Goal: Navigation & Orientation: Find specific page/section

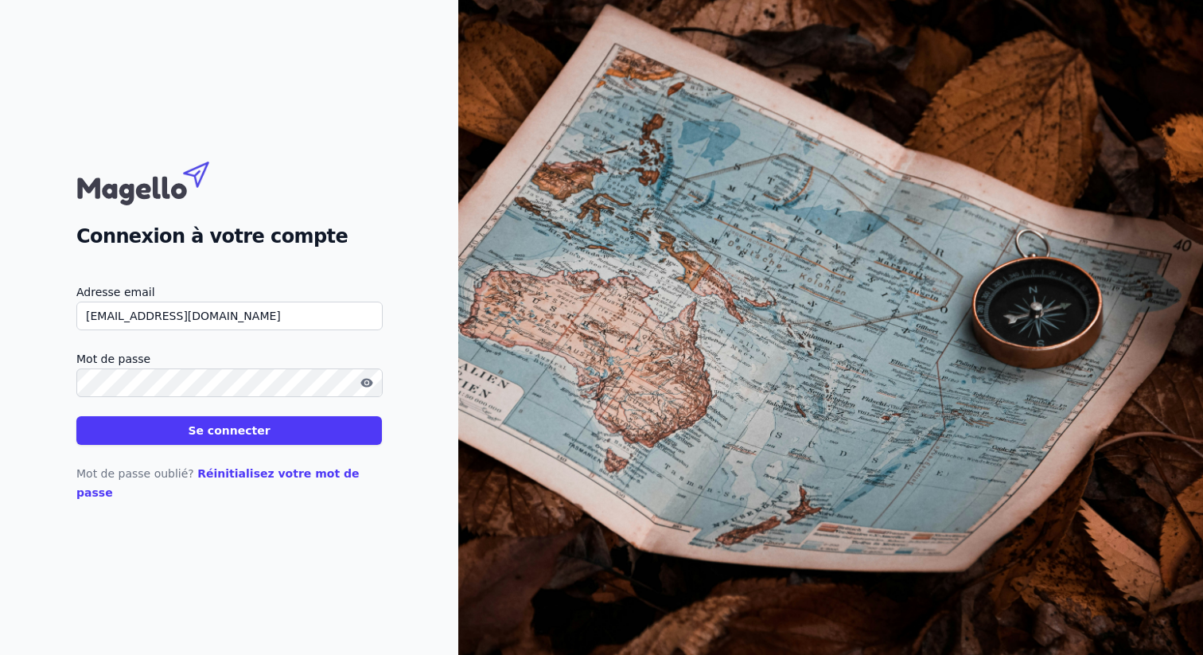
click at [279, 435] on button "Se connecter" at bounding box center [229, 430] width 306 height 29
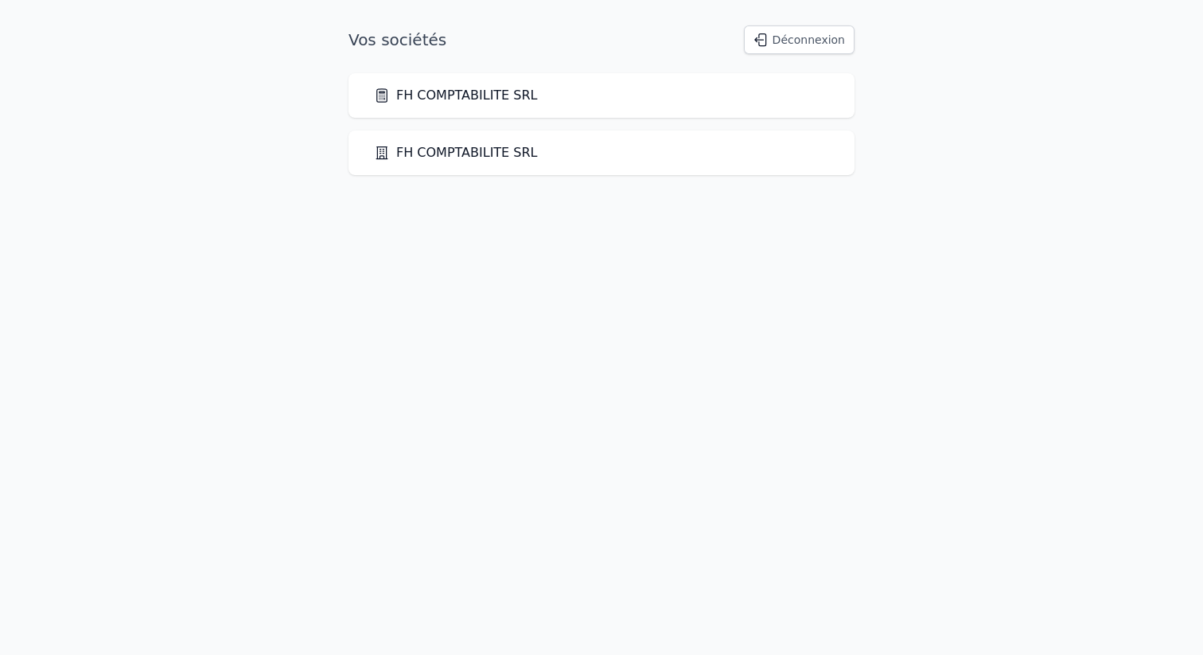
click at [427, 119] on div "FH COMPTABILITE SRL FH COMPTABILITE SRL" at bounding box center [601, 124] width 506 height 102
click at [442, 112] on div "FH COMPTABILITE SRL" at bounding box center [601, 95] width 506 height 45
click at [457, 105] on div "FH COMPTABILITE SRL" at bounding box center [601, 95] width 506 height 45
click at [481, 83] on div "FH COMPTABILITE SRL" at bounding box center [601, 95] width 506 height 45
click at [446, 95] on link "FH COMPTABILITE SRL" at bounding box center [456, 95] width 164 height 19
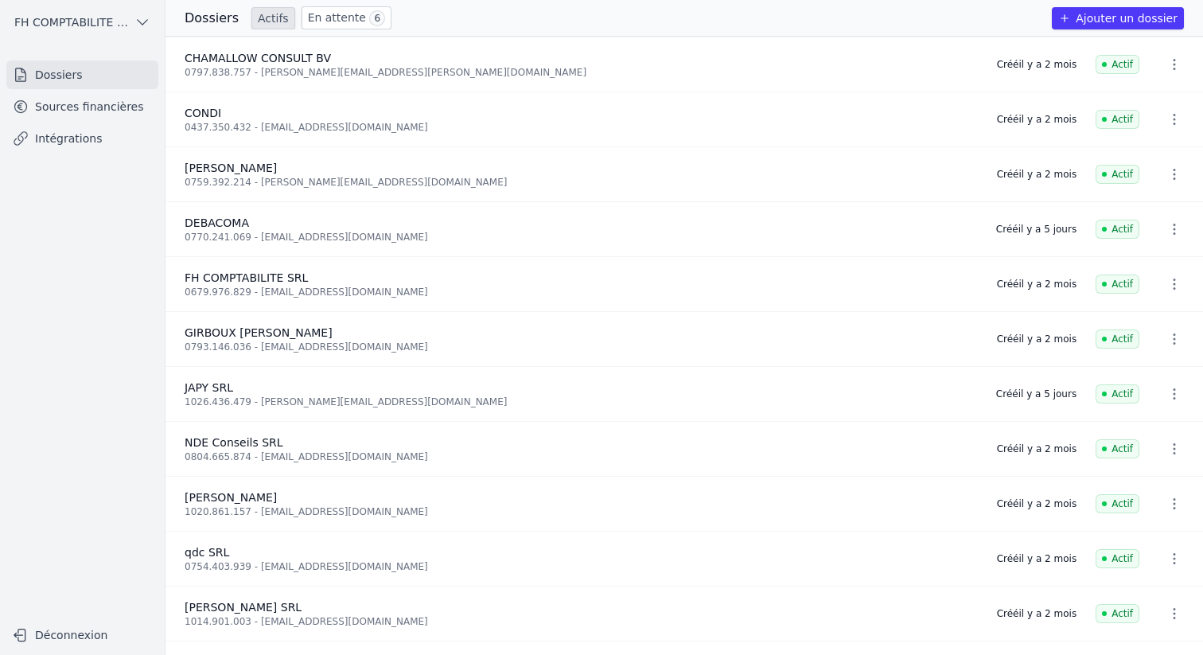
click at [134, 115] on link "Sources financières" at bounding box center [82, 106] width 152 height 29
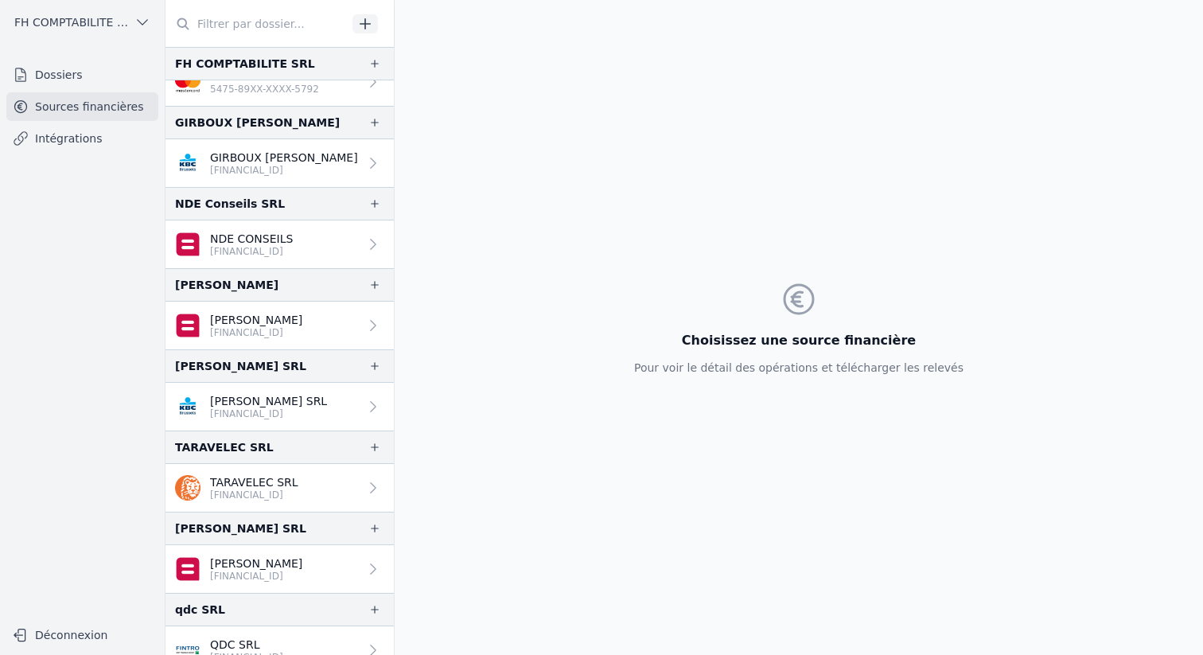
scroll to position [460, 0]
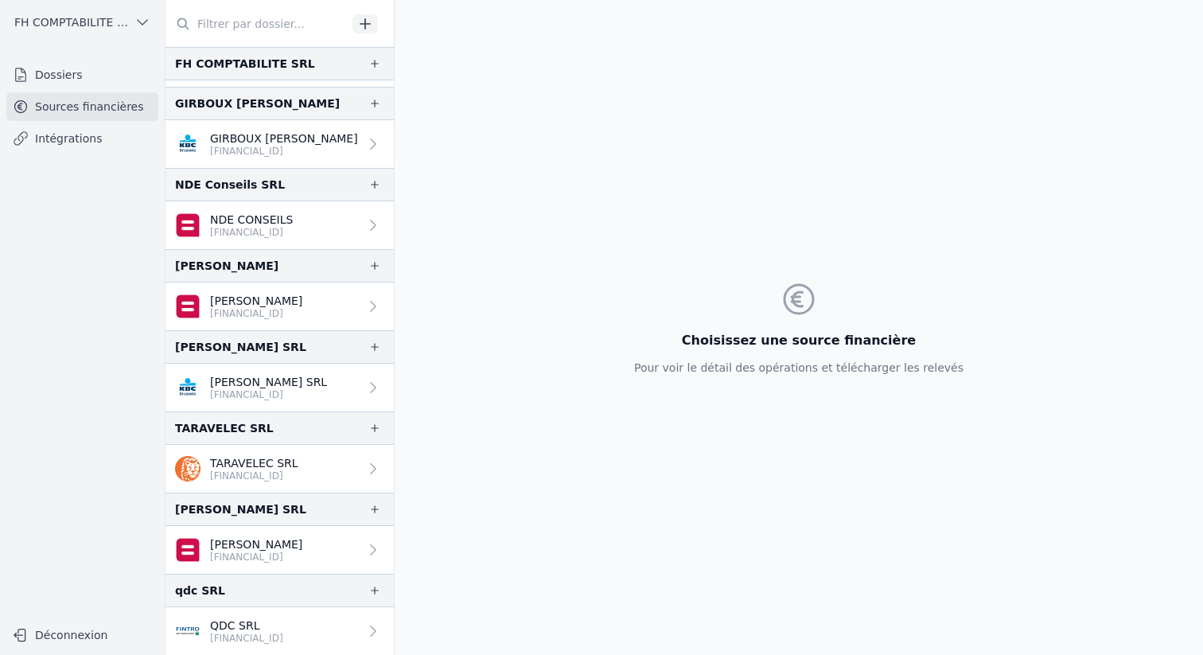
click at [122, 82] on link "Dossiers" at bounding box center [82, 74] width 152 height 29
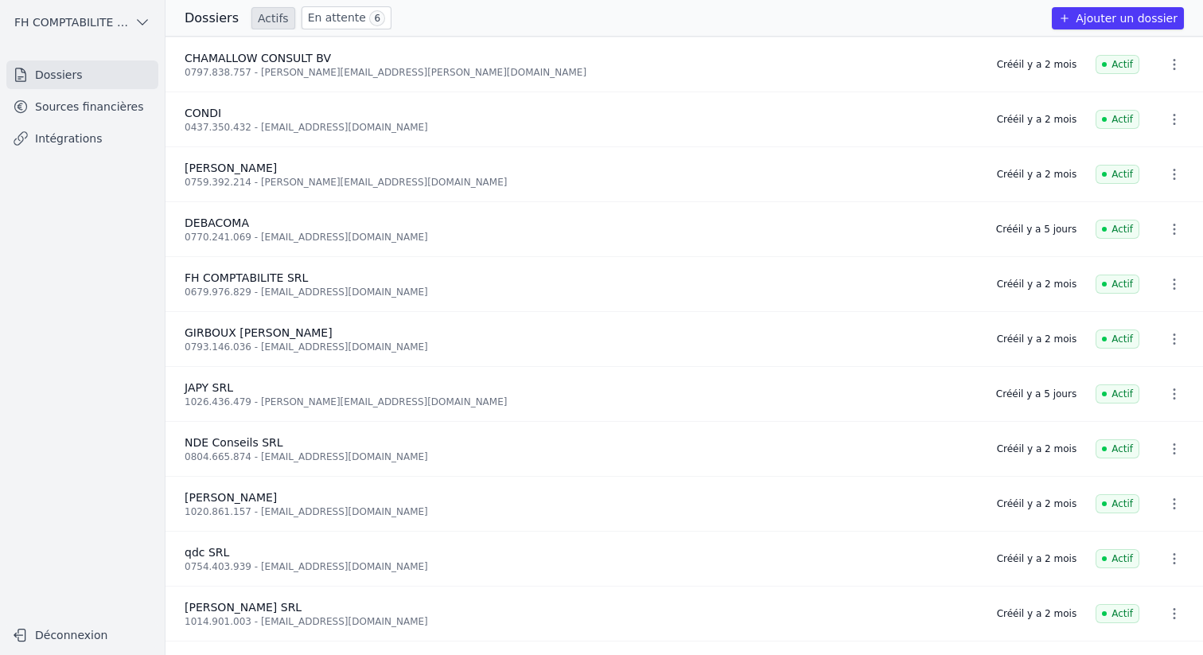
click at [337, 27] on link "En attente 6" at bounding box center [347, 17] width 90 height 23
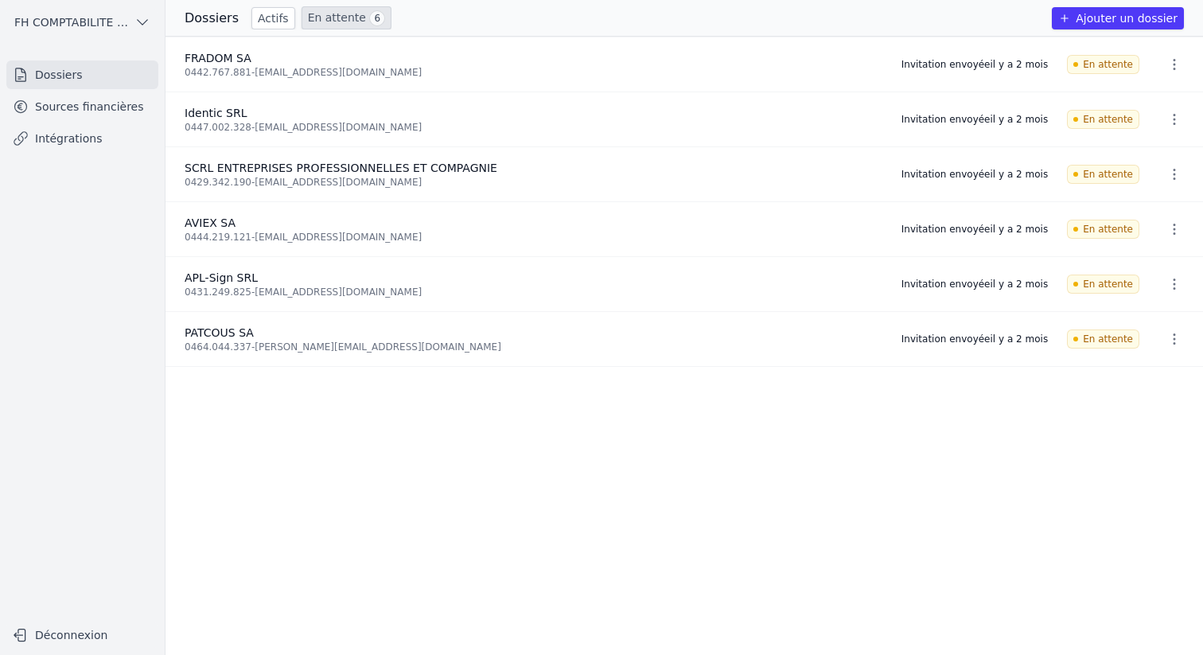
click at [136, 98] on link "Sources financières" at bounding box center [82, 106] width 152 height 29
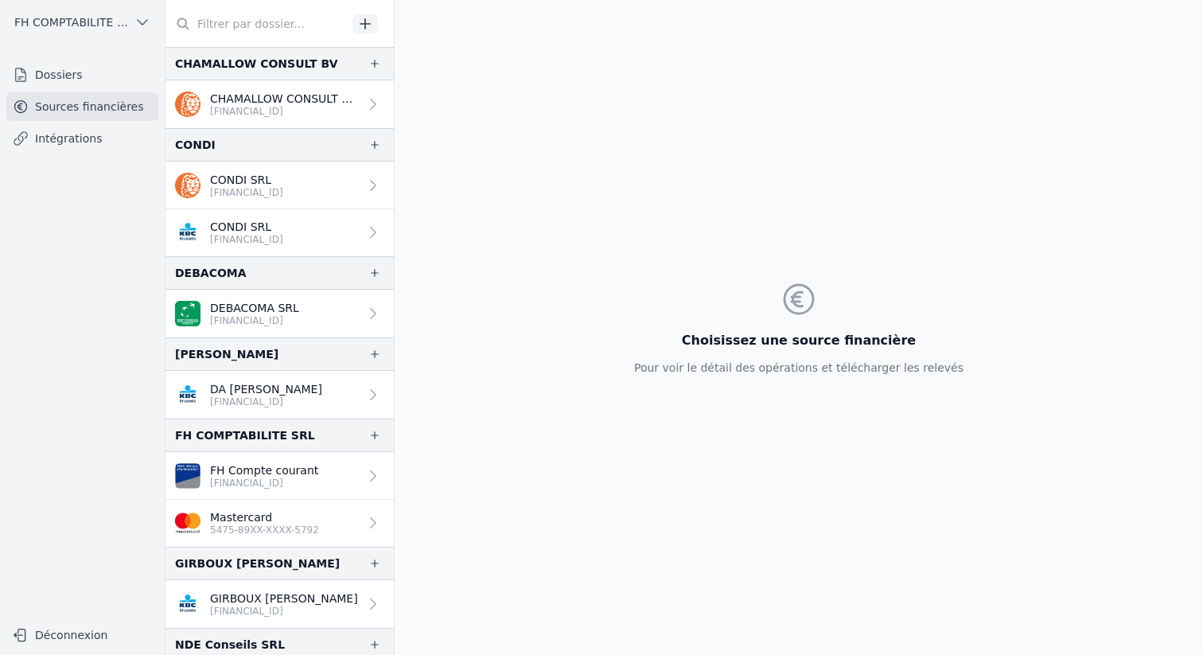
click at [79, 145] on link "Intégrations" at bounding box center [82, 138] width 152 height 29
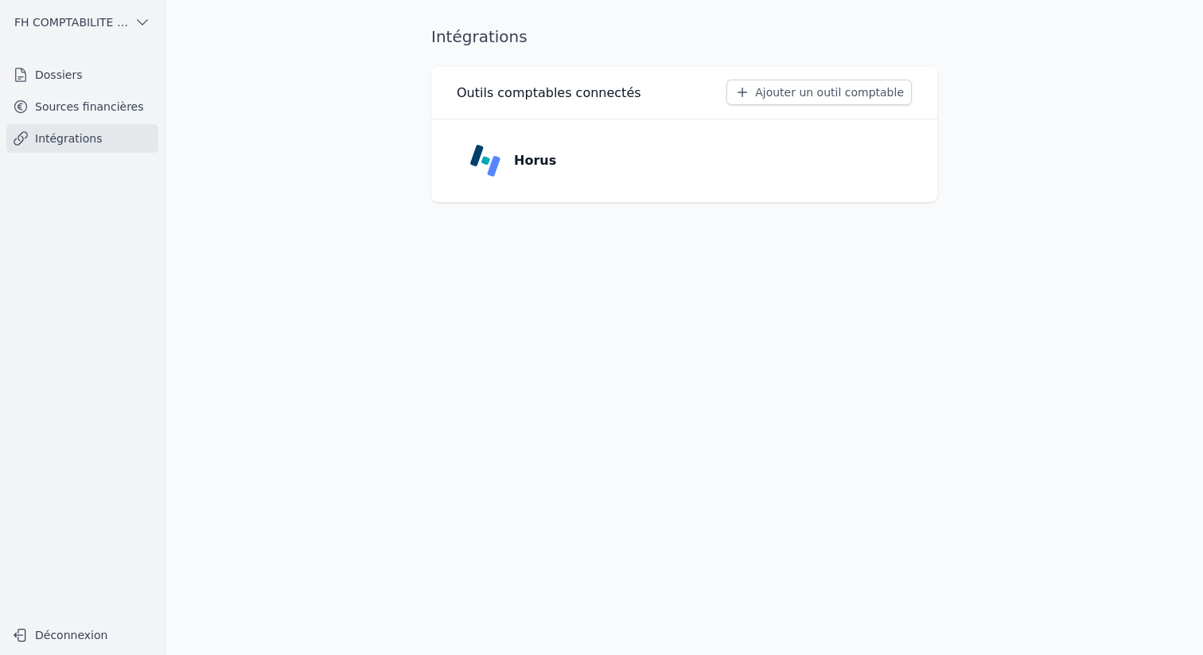
click at [94, 111] on link "Sources financières" at bounding box center [82, 106] width 152 height 29
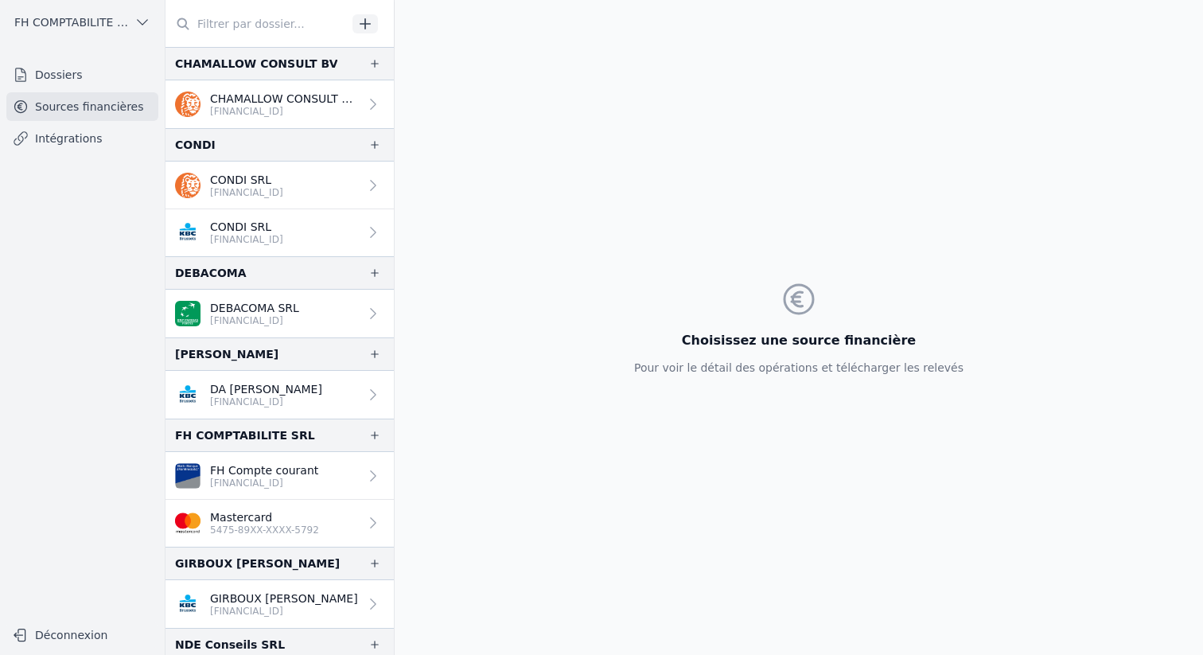
click at [96, 76] on link "Dossiers" at bounding box center [82, 74] width 152 height 29
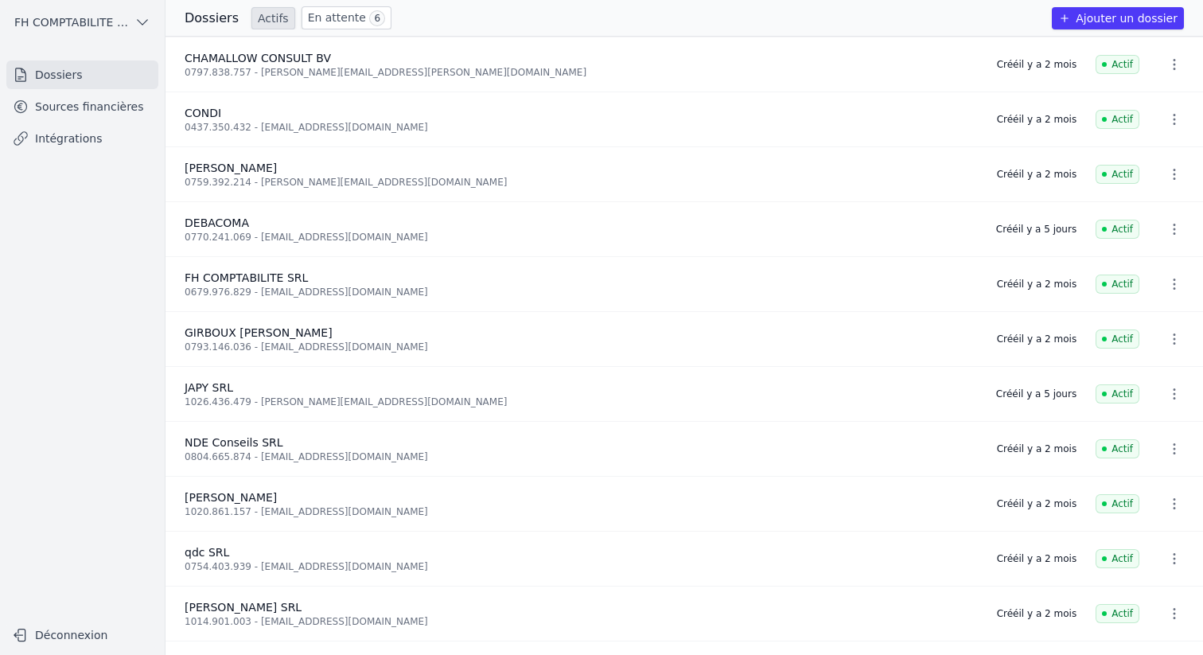
click at [1166, 390] on icon "button" at bounding box center [1174, 394] width 16 height 16
click at [210, 384] on div at bounding box center [601, 327] width 1203 height 655
click at [210, 384] on span "JAPY SRL" at bounding box center [209, 387] width 49 height 13
click at [72, 96] on link "Sources financières" at bounding box center [82, 106] width 152 height 29
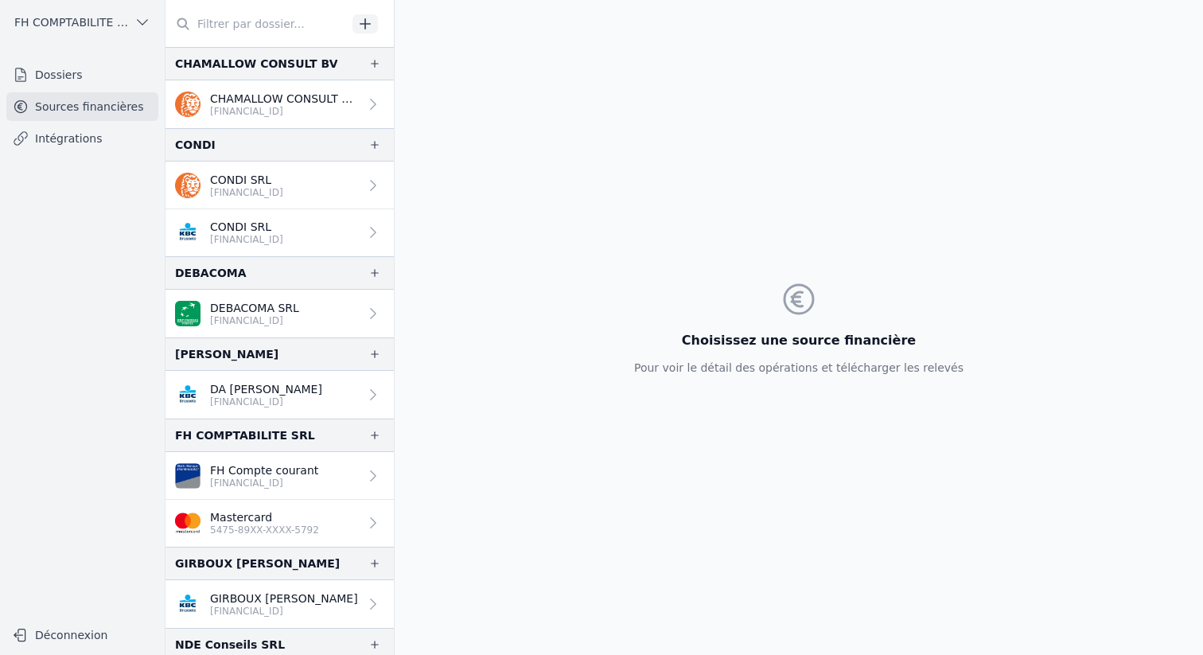
click at [360, 16] on icon "button" at bounding box center [365, 24] width 16 height 16
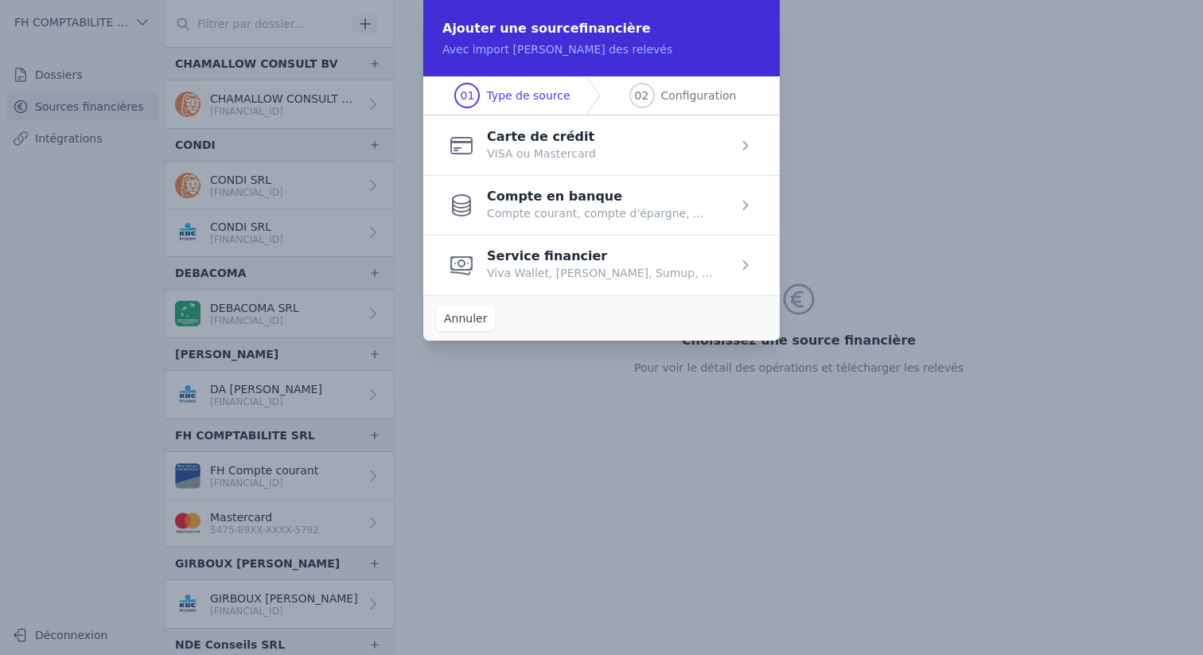
click at [463, 321] on button "Annuler" at bounding box center [465, 318] width 59 height 25
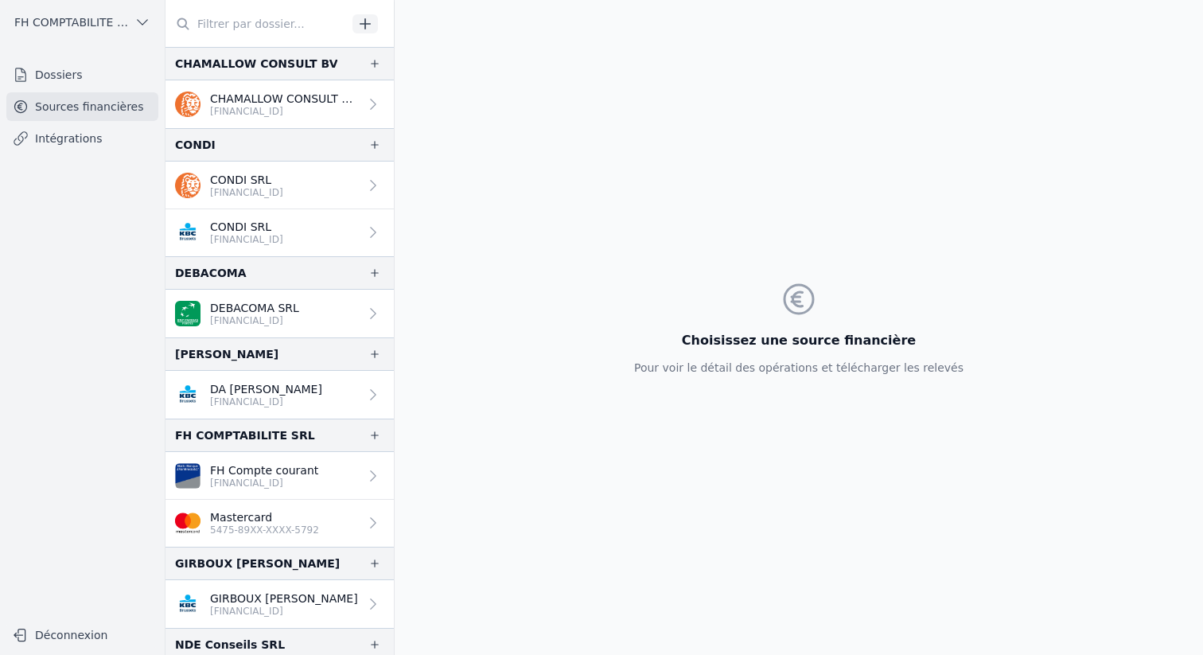
click at [364, 21] on icon "button" at bounding box center [365, 24] width 16 height 16
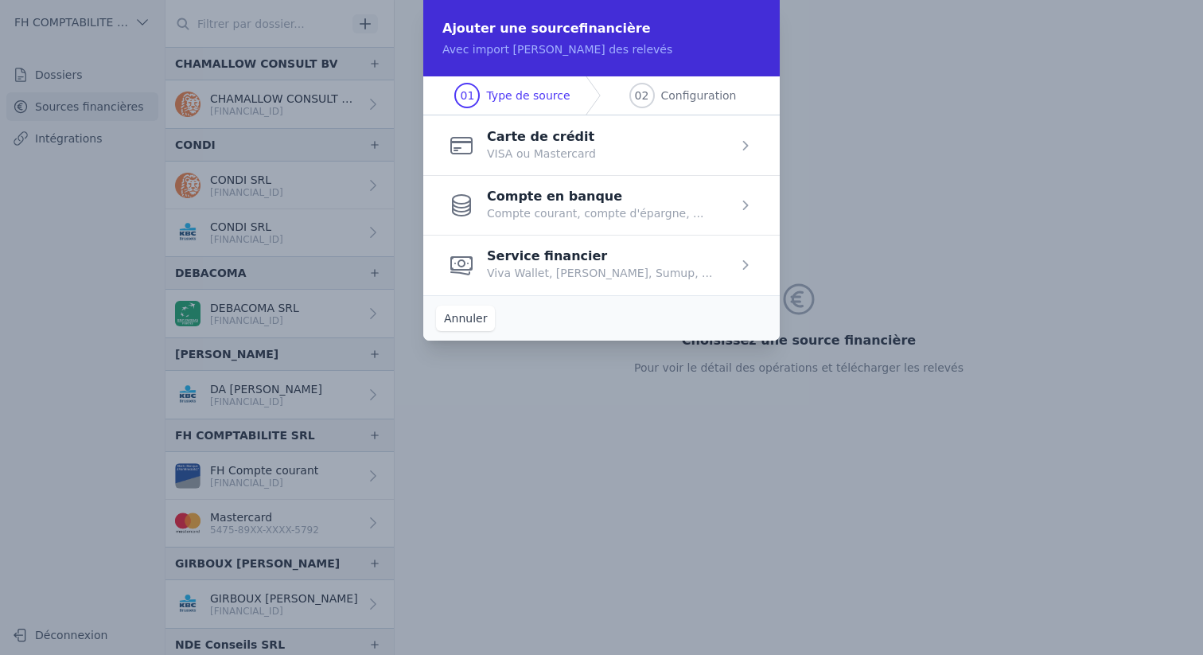
click at [607, 196] on span "button" at bounding box center [601, 205] width 356 height 60
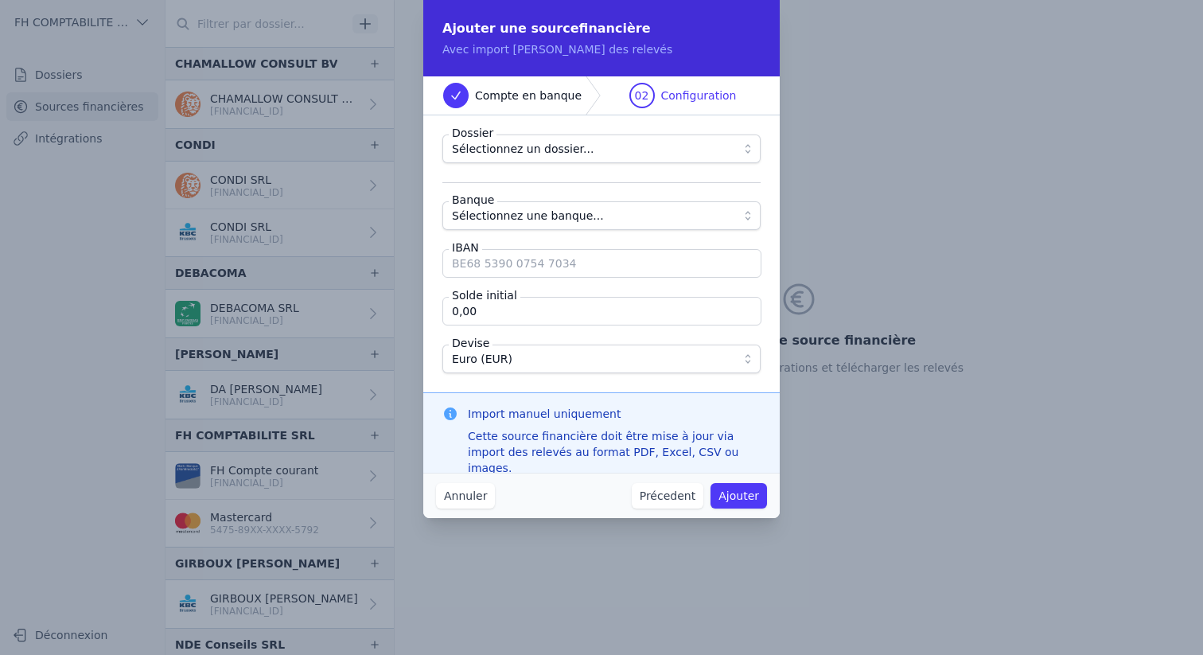
click at [559, 153] on span "Sélectionnez un dossier..." at bounding box center [523, 148] width 142 height 19
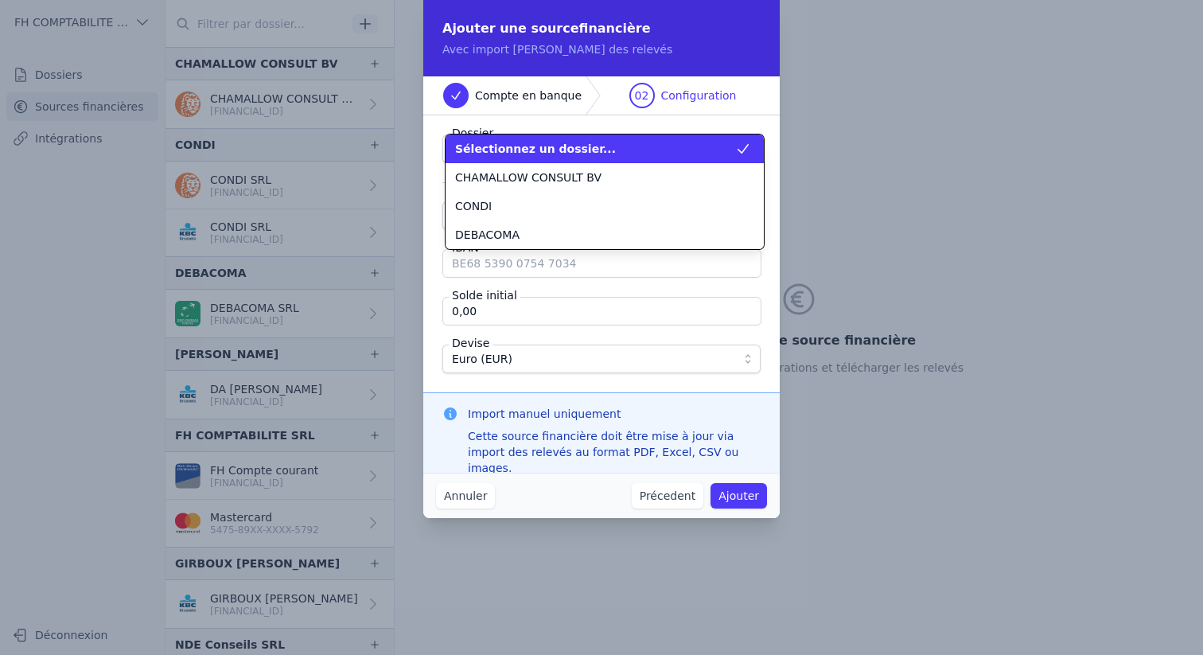
click at [559, 153] on span "Sélectionnez un dossier..." at bounding box center [535, 149] width 161 height 16
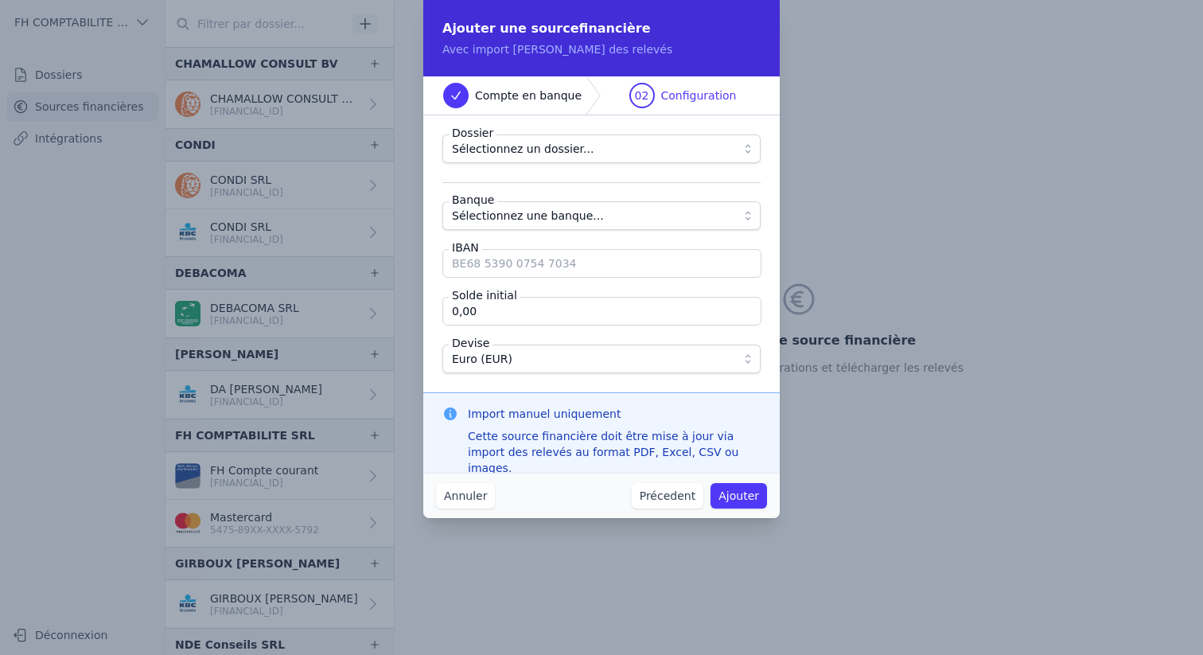
click at [485, 488] on button "Annuler" at bounding box center [465, 495] width 59 height 25
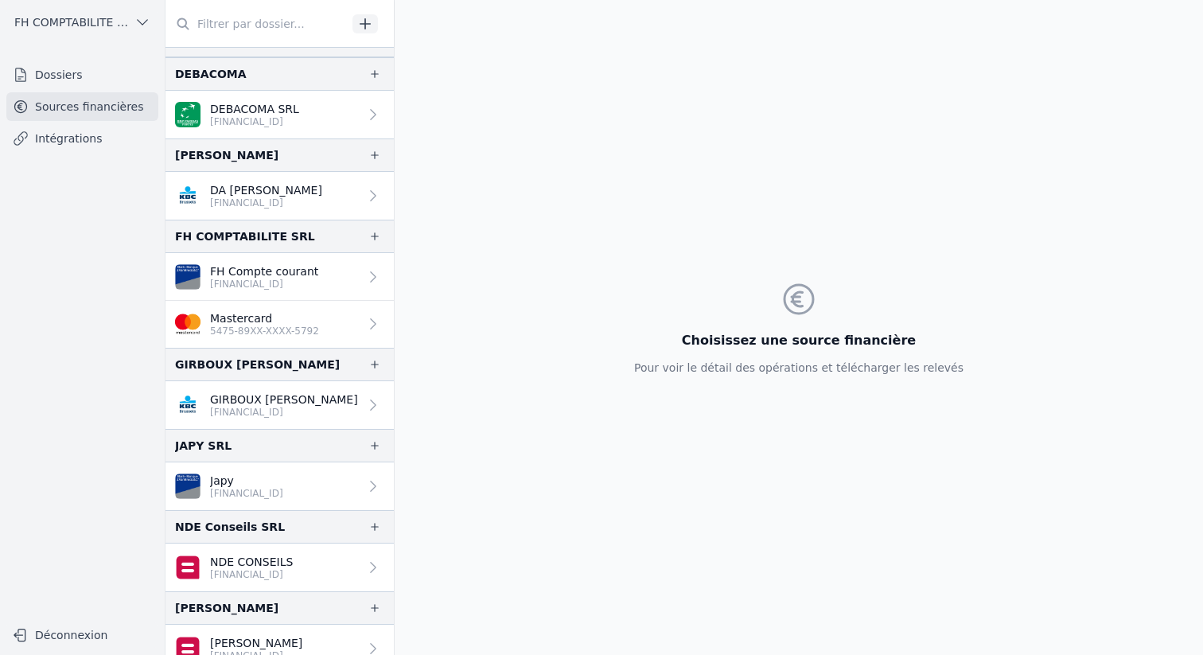
scroll to position [217, 0]
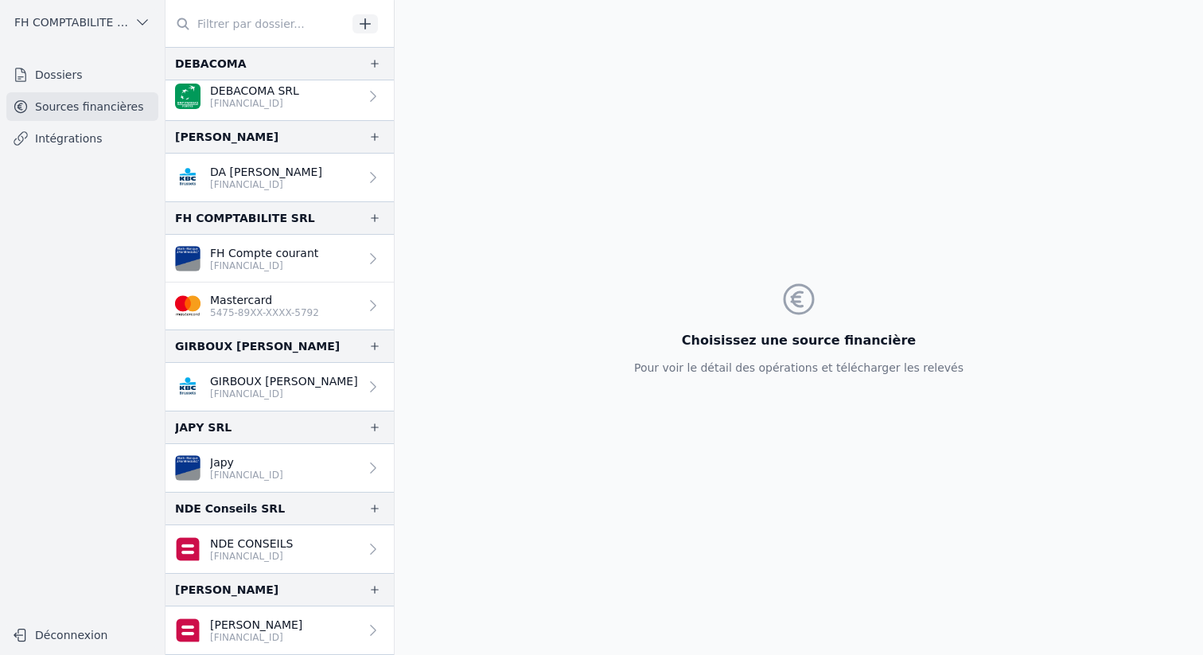
click at [340, 456] on link "Japy BE06 6451 1032 6522" at bounding box center [279, 468] width 228 height 48
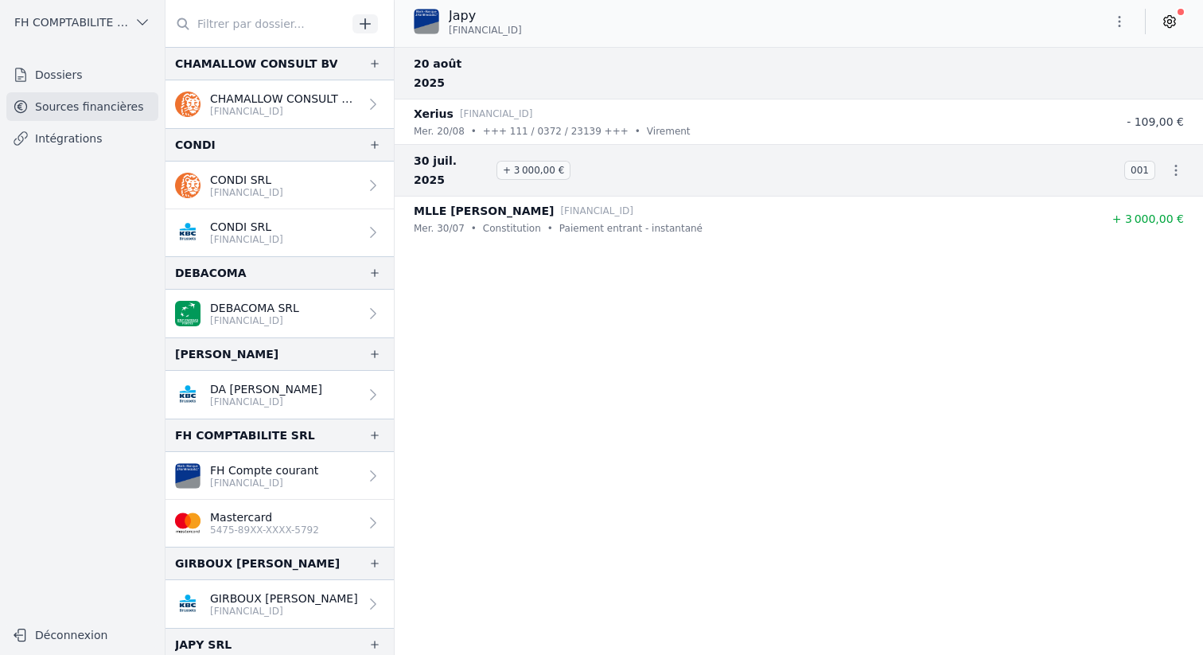
click at [95, 75] on link "Dossiers" at bounding box center [82, 74] width 152 height 29
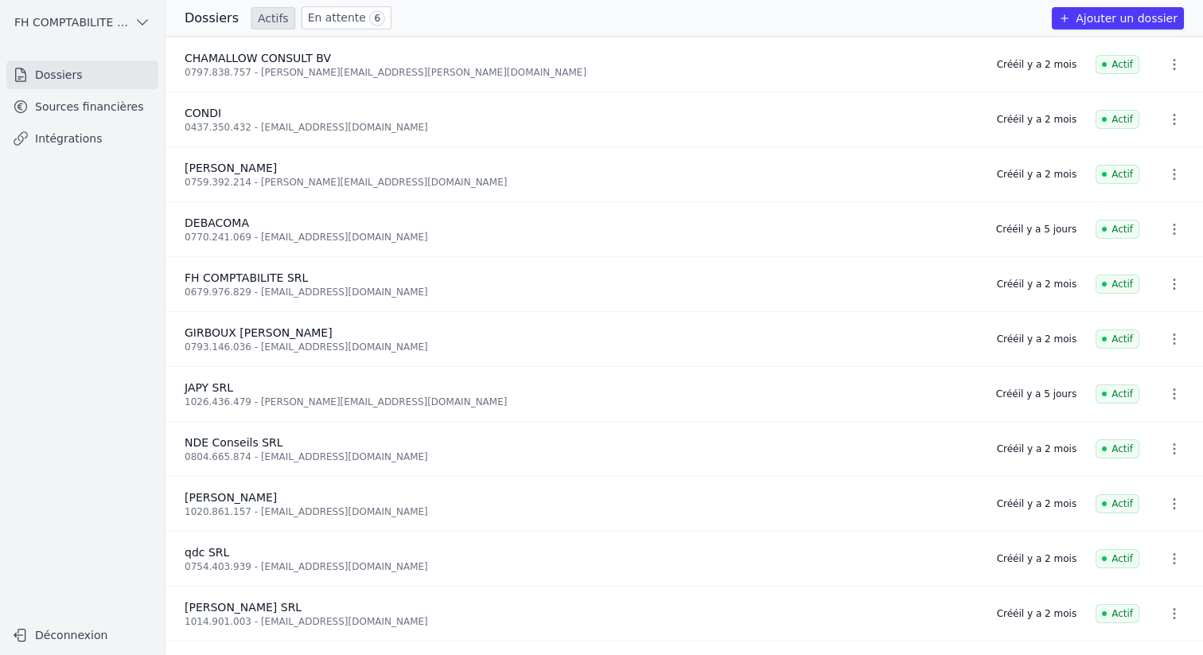
click at [382, 14] on div "Dossiers Actifs En attente 6 Ajouter un dossier" at bounding box center [684, 17] width 1038 height 23
click at [369, 15] on span "6" at bounding box center [377, 18] width 16 height 16
